Goal: Check status: Check status

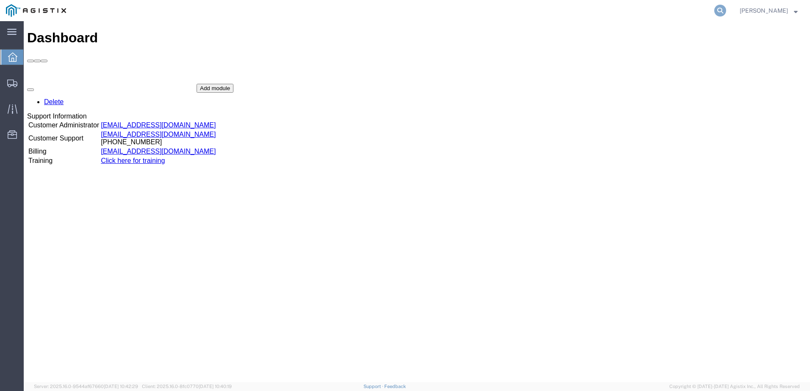
drag, startPoint x: 728, startPoint y: 12, endPoint x: 723, endPoint y: 14, distance: 5.5
click at [726, 12] on icon at bounding box center [720, 11] width 12 height 12
click at [538, 9] on input "search" at bounding box center [585, 10] width 257 height 20
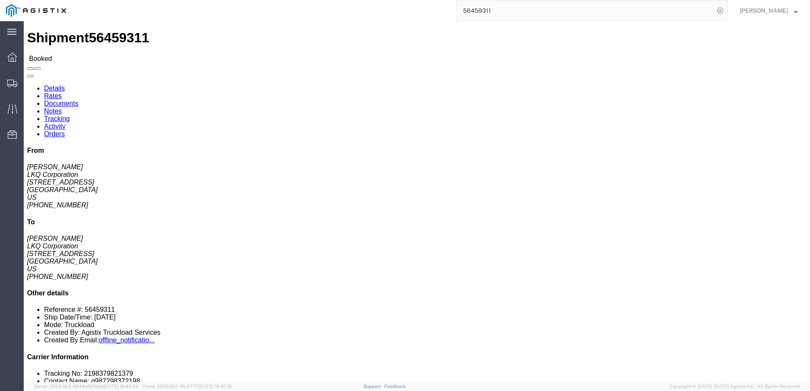
click link "Rates"
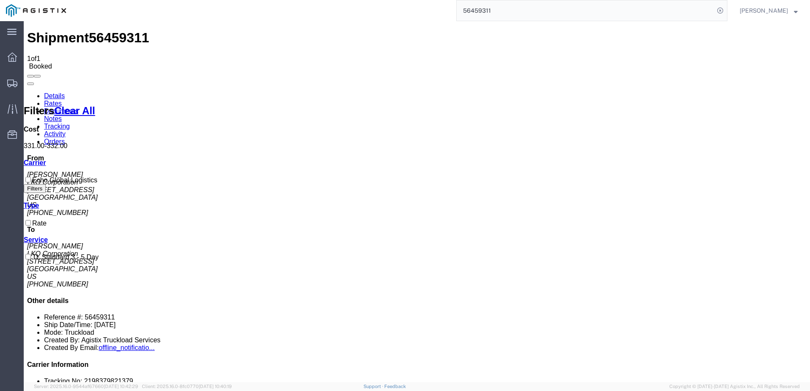
click at [62, 115] on link "Notes" at bounding box center [53, 118] width 18 height 7
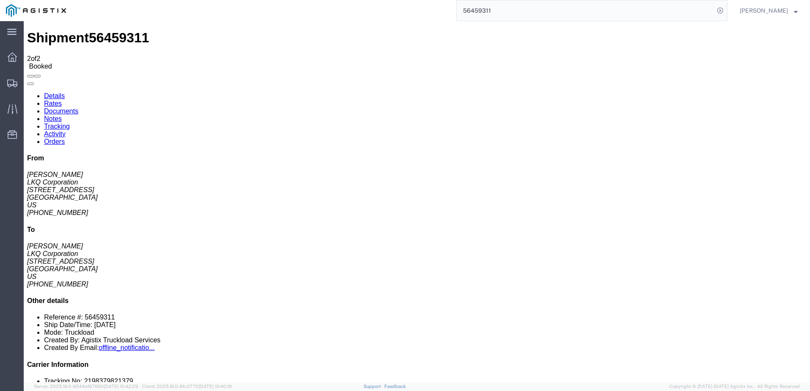
click at [526, 5] on input "56459311" at bounding box center [585, 10] width 257 height 20
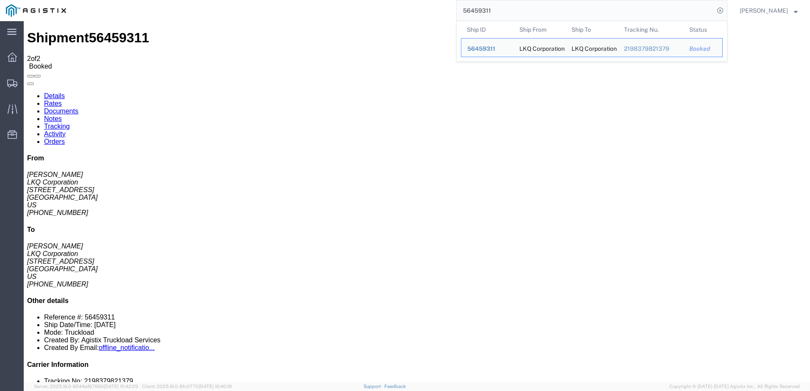
click at [526, 5] on input "56459311" at bounding box center [585, 10] width 257 height 20
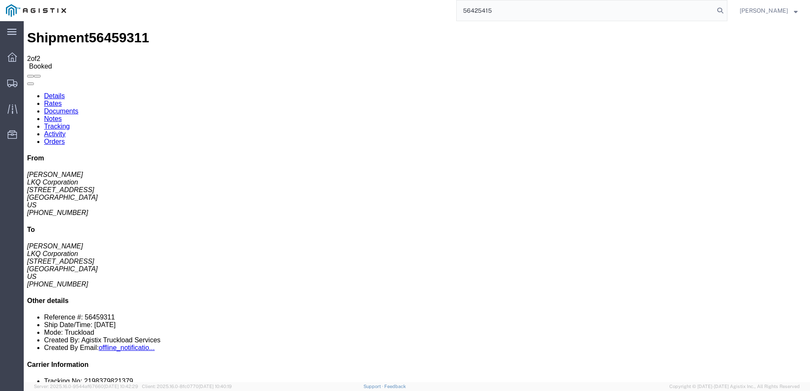
type input "56425415"
